Goal: Communication & Community: Answer question/provide support

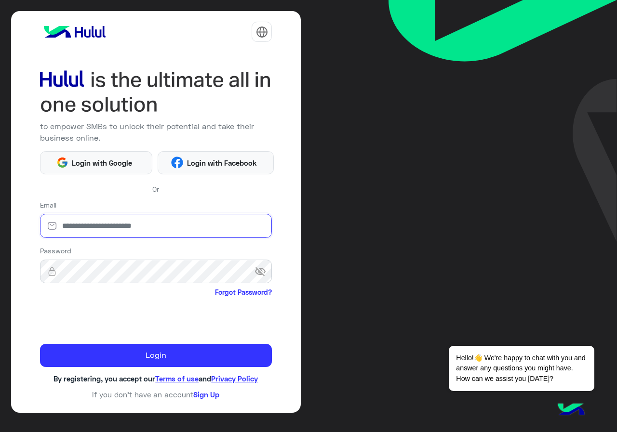
click at [138, 238] on input "email" at bounding box center [156, 226] width 232 height 24
click at [116, 175] on div "to empower SMBs to unlock their potential and take their business online. Login…" at bounding box center [156, 212] width 290 height 402
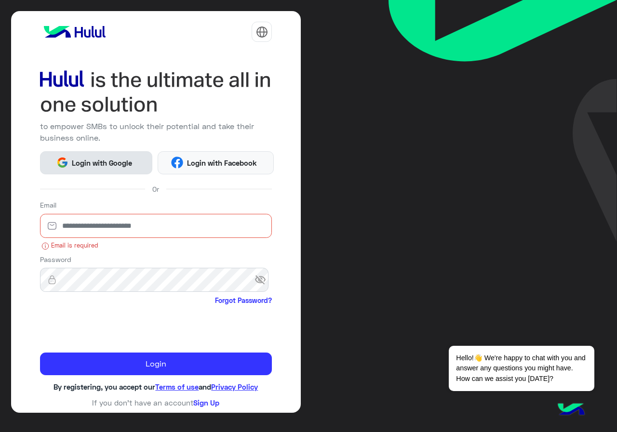
click at [118, 166] on span "Login with Google" at bounding box center [101, 163] width 67 height 11
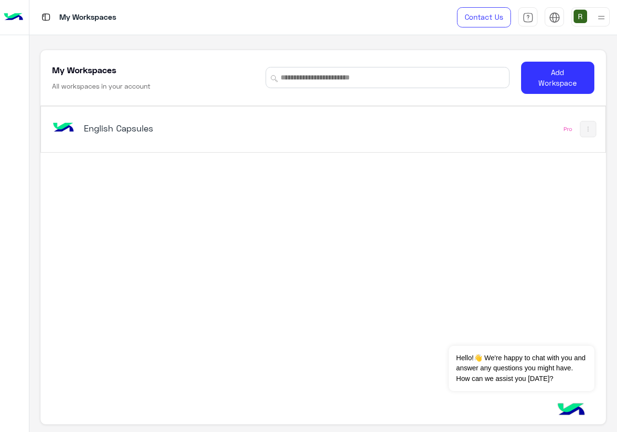
click at [195, 137] on div "English Capsules" at bounding box center [214, 129] width 328 height 28
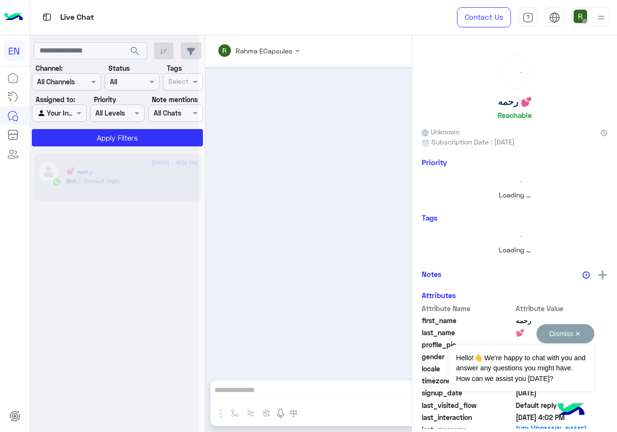
click at [572, 334] on button "Dismiss ✕" at bounding box center [566, 333] width 58 height 19
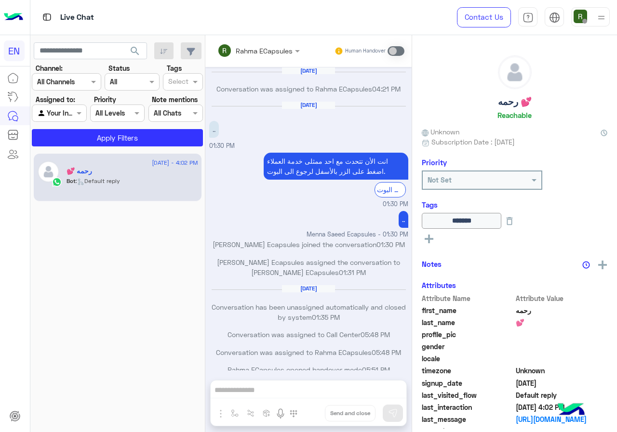
scroll to position [467, 0]
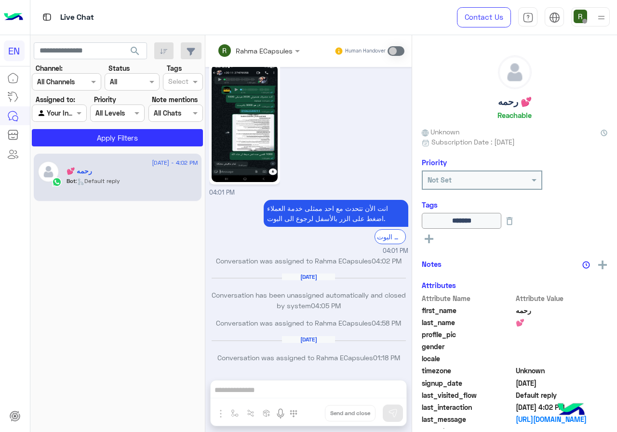
click at [63, 83] on input "text" at bounding box center [54, 82] width 35 height 10
click at [83, 123] on div "WhatsApp" at bounding box center [66, 119] width 69 height 19
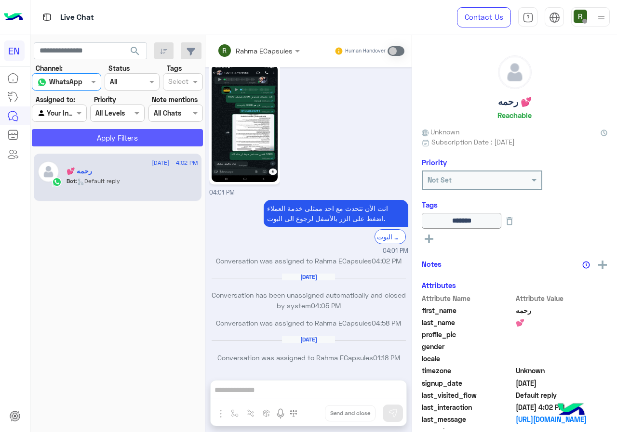
click at [96, 143] on button "Apply Filters" at bounding box center [117, 137] width 171 height 17
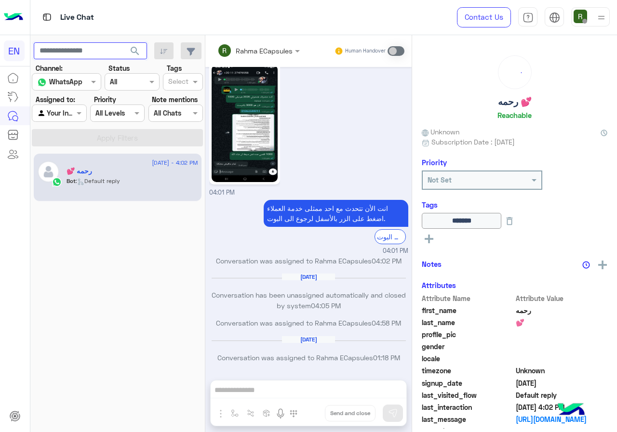
paste input "**********"
type input "**********"
click at [134, 57] on button "search" at bounding box center [135, 52] width 24 height 21
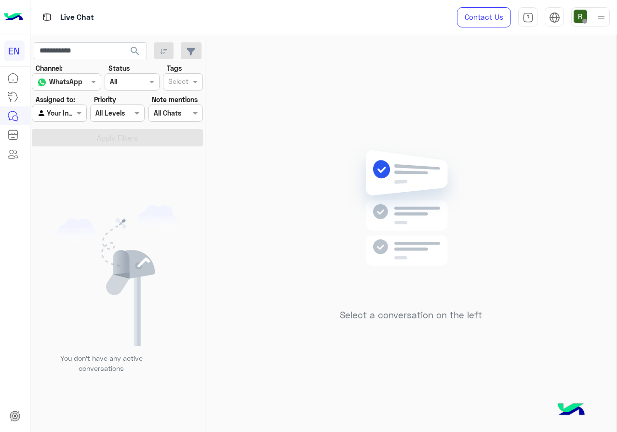
click at [61, 110] on div at bounding box center [59, 112] width 54 height 11
click at [69, 145] on div "Unassigned" at bounding box center [60, 150] width 56 height 19
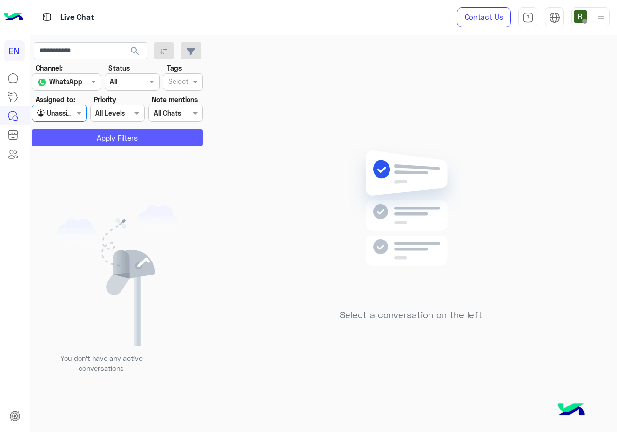
click at [82, 138] on button "Apply Filters" at bounding box center [117, 137] width 171 height 17
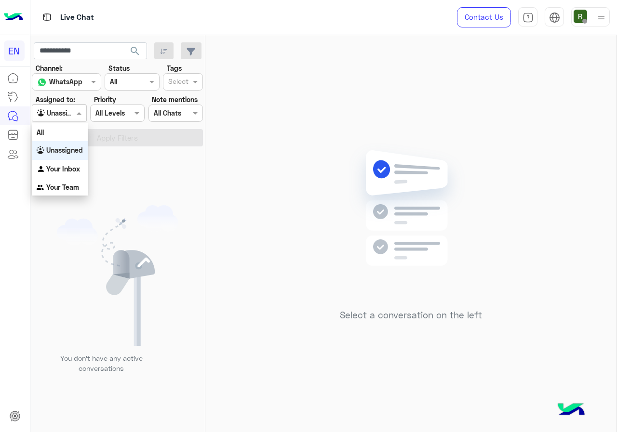
click at [76, 105] on div "Agent Filter Unassigned" at bounding box center [59, 113] width 54 height 17
click at [62, 179] on div "Your Team" at bounding box center [60, 187] width 56 height 19
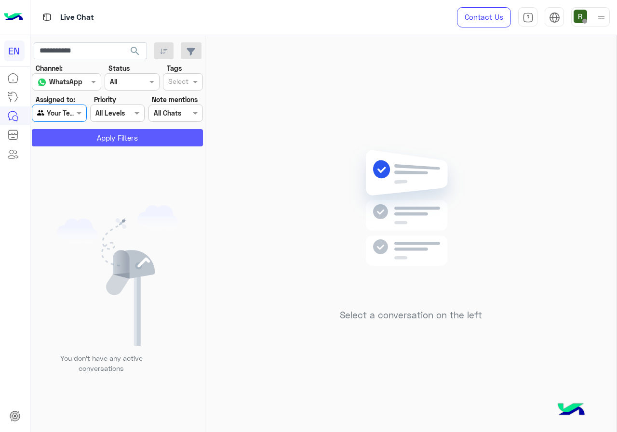
click at [82, 142] on button "Apply Filters" at bounding box center [117, 137] width 171 height 17
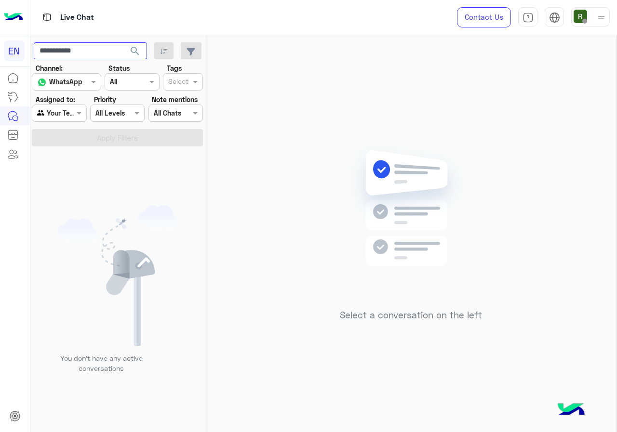
click at [86, 57] on input "**********" at bounding box center [90, 50] width 113 height 17
click at [135, 49] on span "search" at bounding box center [135, 51] width 12 height 12
click at [67, 117] on div at bounding box center [59, 112] width 54 height 11
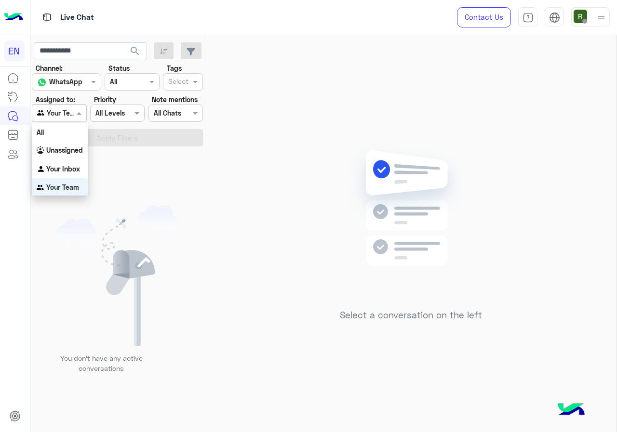
scroll to position [0, 0]
click at [68, 147] on b "Unassigned" at bounding box center [64, 150] width 37 height 8
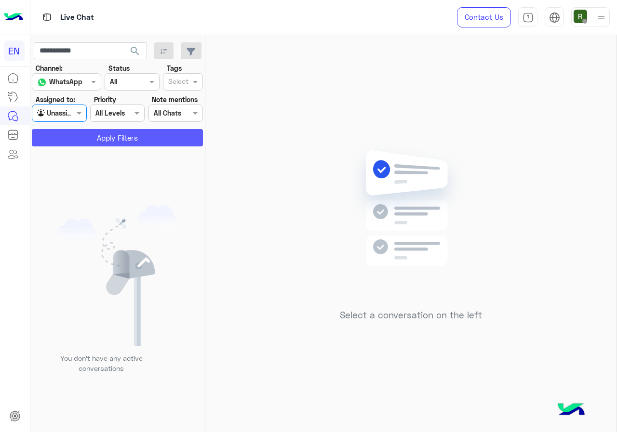
click at [80, 135] on button "Apply Filters" at bounding box center [117, 137] width 171 height 17
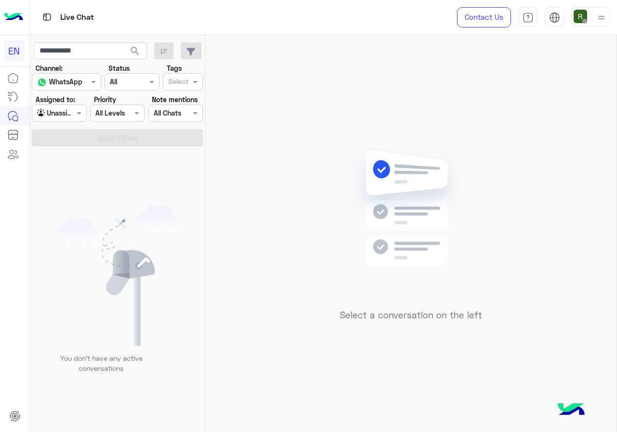
click at [71, 118] on div "Unassigned" at bounding box center [55, 113] width 37 height 11
click at [64, 136] on div "All" at bounding box center [60, 132] width 56 height 18
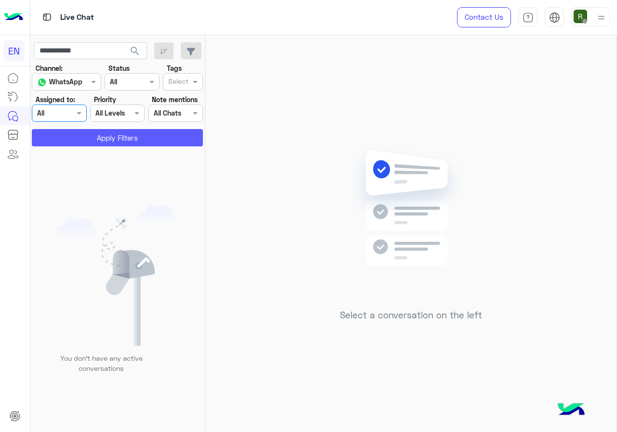
click at [70, 138] on button "Apply Filters" at bounding box center [117, 137] width 171 height 17
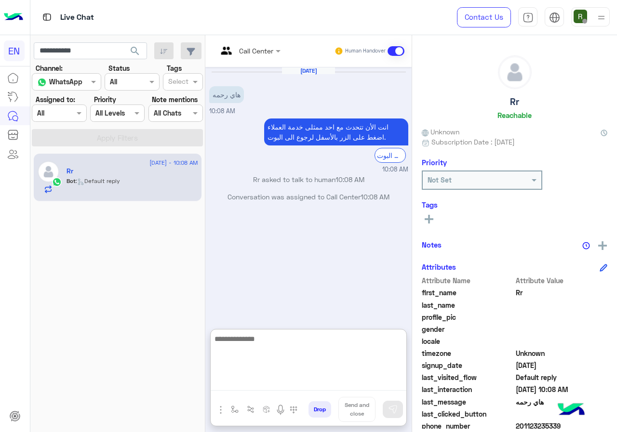
paste textarea "**********"
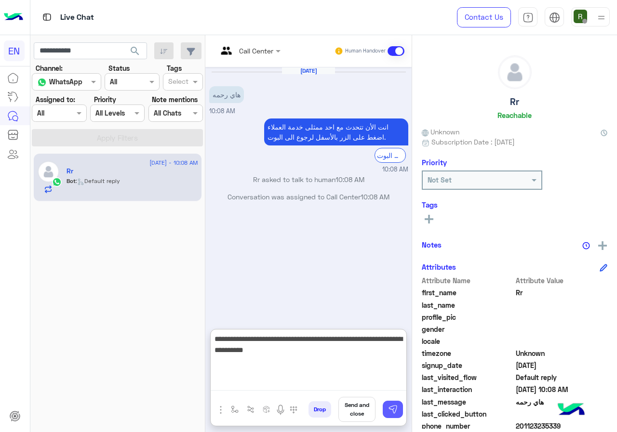
type textarea "**********"
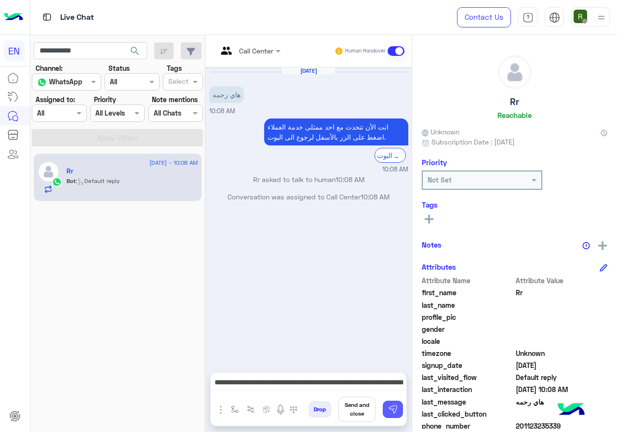
click at [383, 407] on button at bounding box center [393, 409] width 20 height 17
